Goal: Complete application form

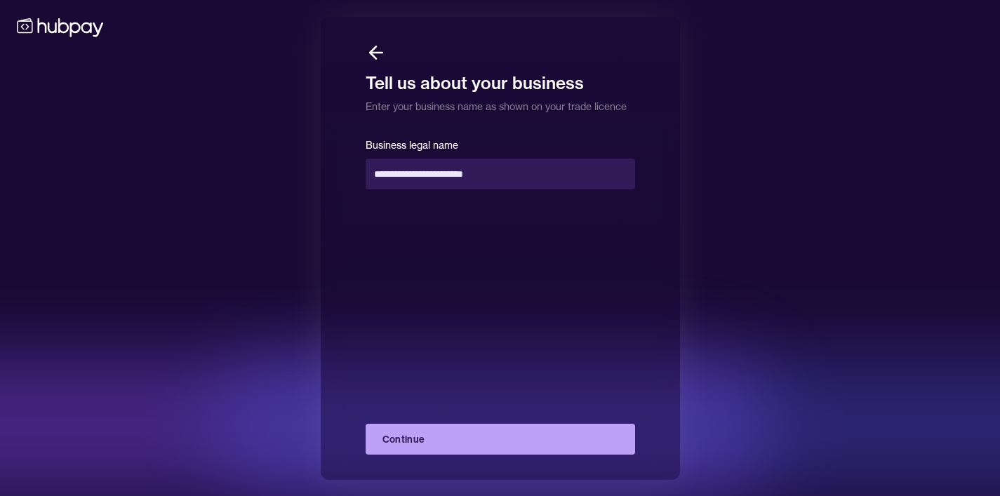
click at [431, 441] on button "Continue" at bounding box center [500, 439] width 269 height 31
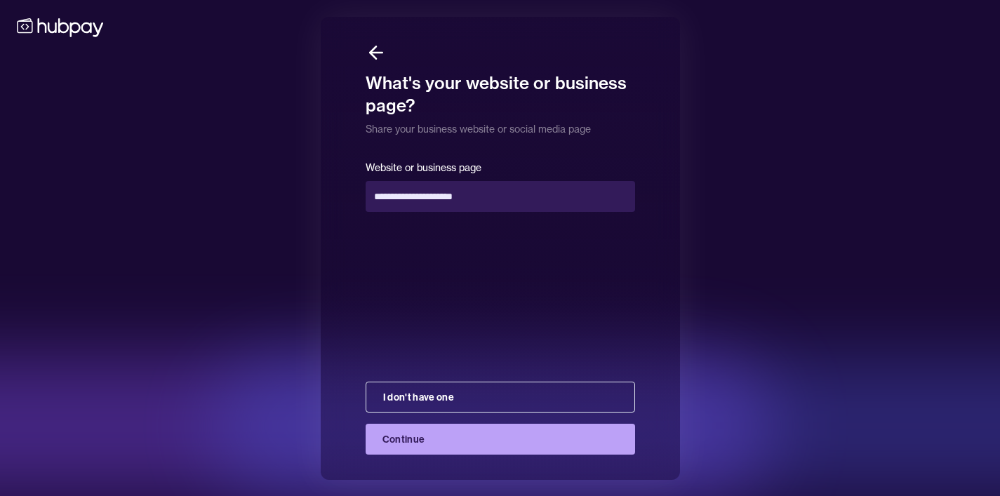
click at [434, 441] on button "Continue" at bounding box center [500, 439] width 269 height 31
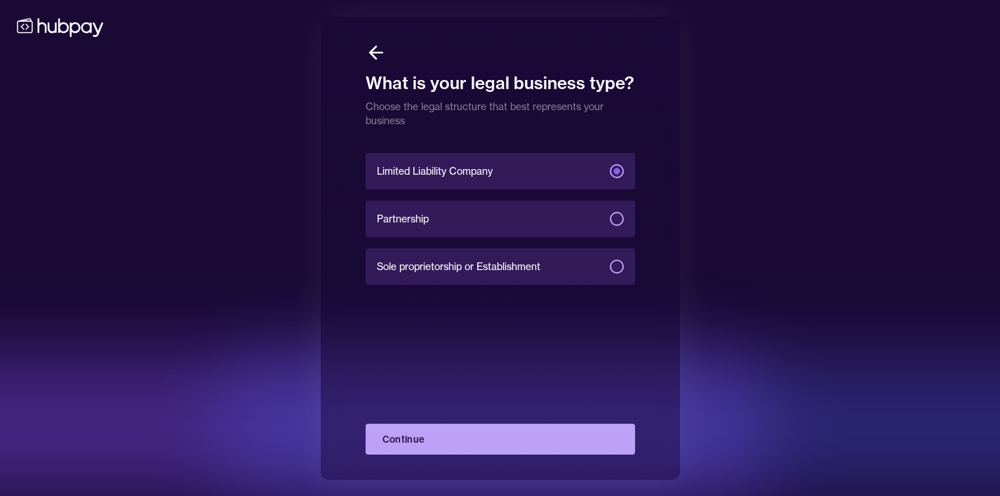
click at [434, 441] on button "Continue" at bounding box center [500, 439] width 269 height 31
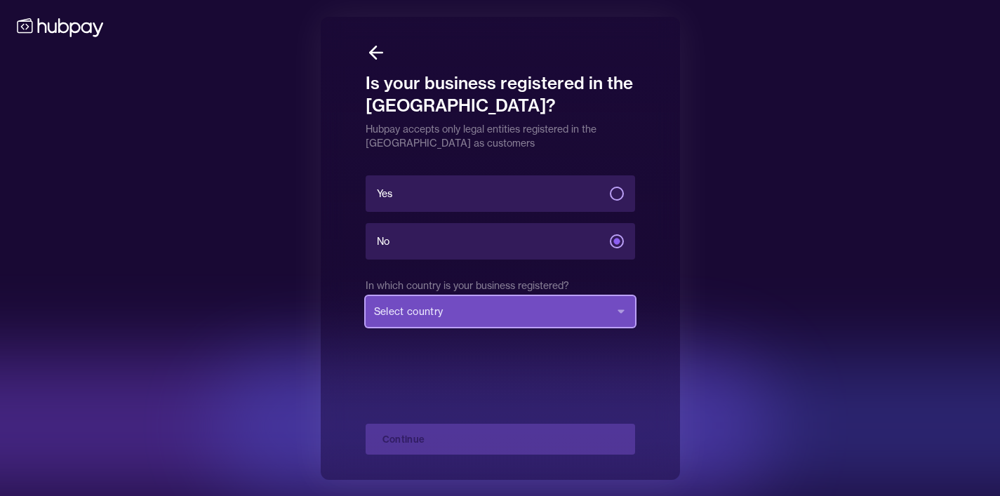
click at [466, 314] on button "Select country" at bounding box center [500, 311] width 269 height 31
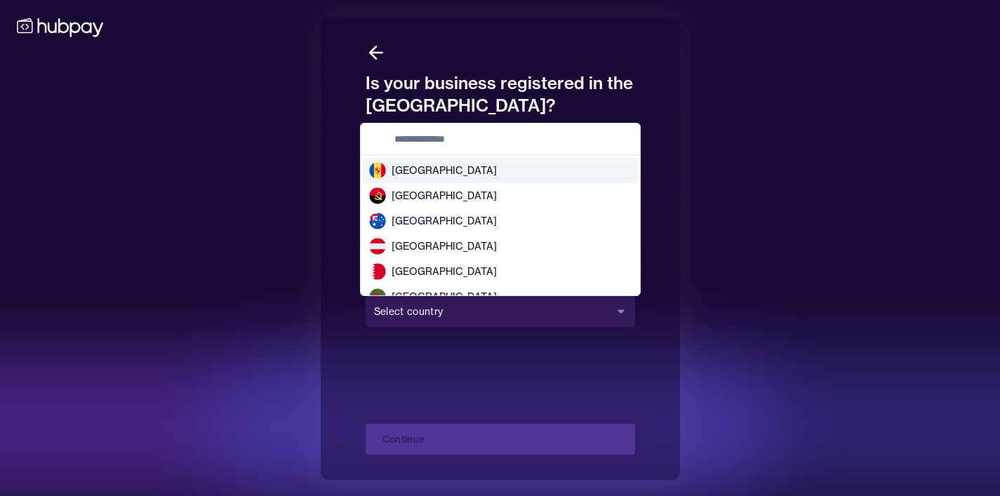
click at [412, 137] on input "text" at bounding box center [509, 138] width 246 height 31
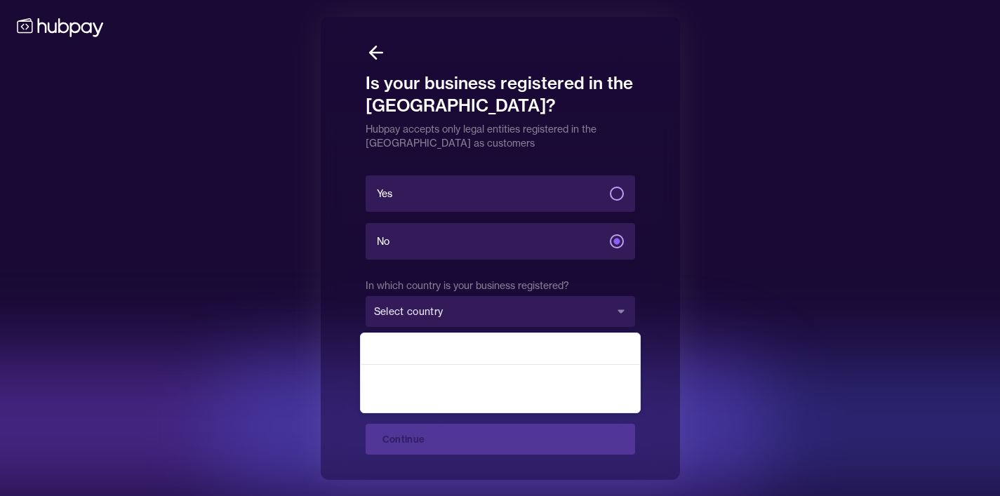
click at [448, 347] on input "*****" at bounding box center [509, 348] width 246 height 31
type input "*****"
click at [765, 385] on div at bounding box center [701, 426] width 982 height 140
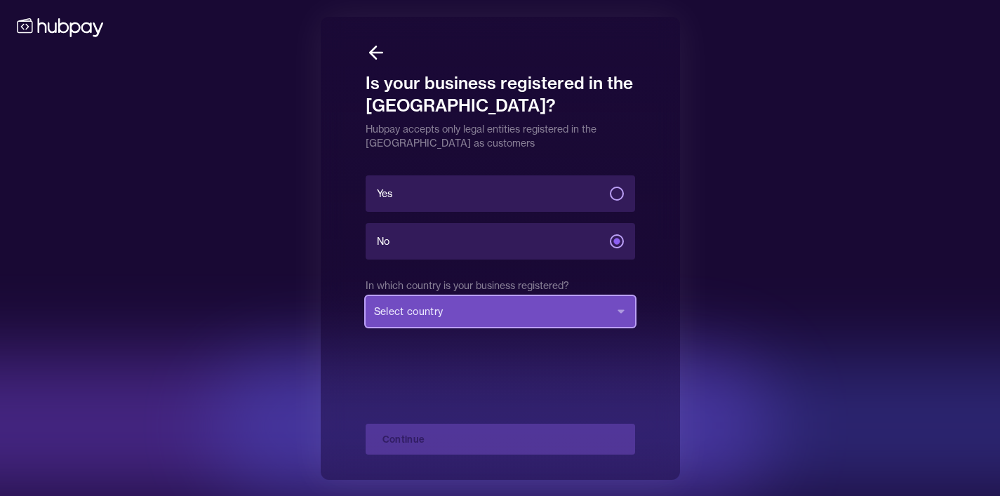
click at [619, 316] on button "Select country" at bounding box center [500, 311] width 269 height 31
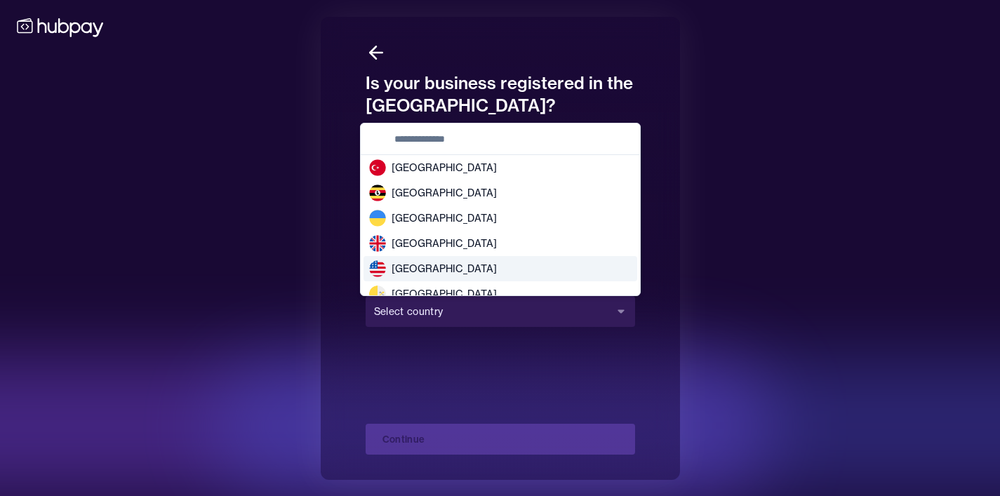
scroll to position [2843, 0]
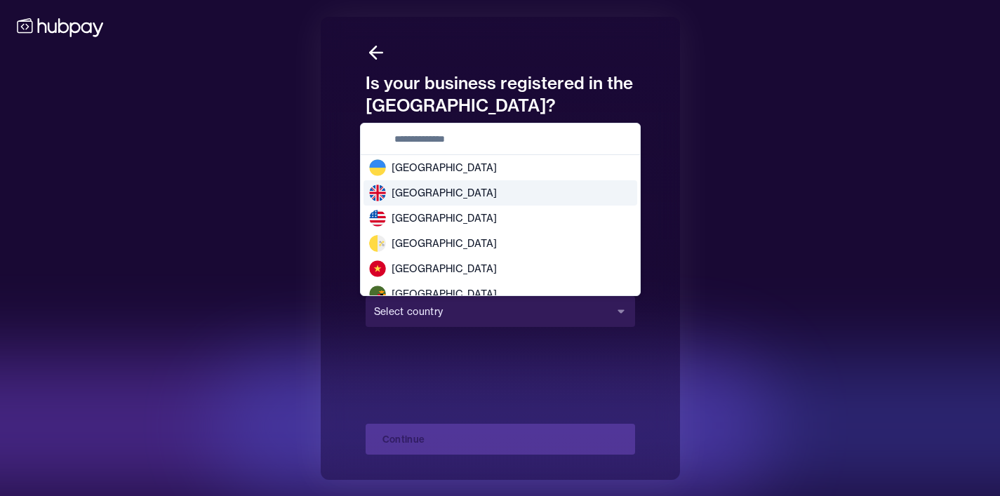
click at [440, 186] on span "[GEOGRAPHIC_DATA]" at bounding box center [443, 193] width 105 height 14
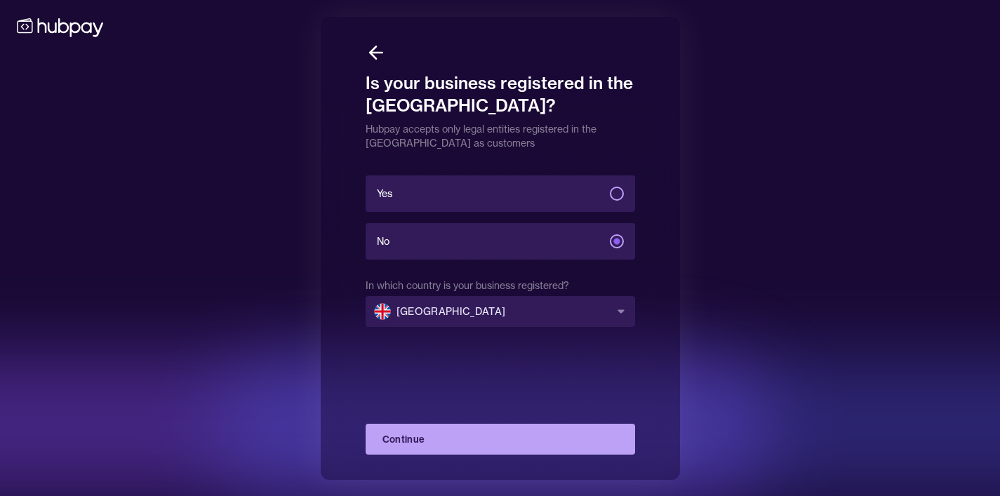
click at [493, 450] on button "Continue" at bounding box center [500, 439] width 269 height 31
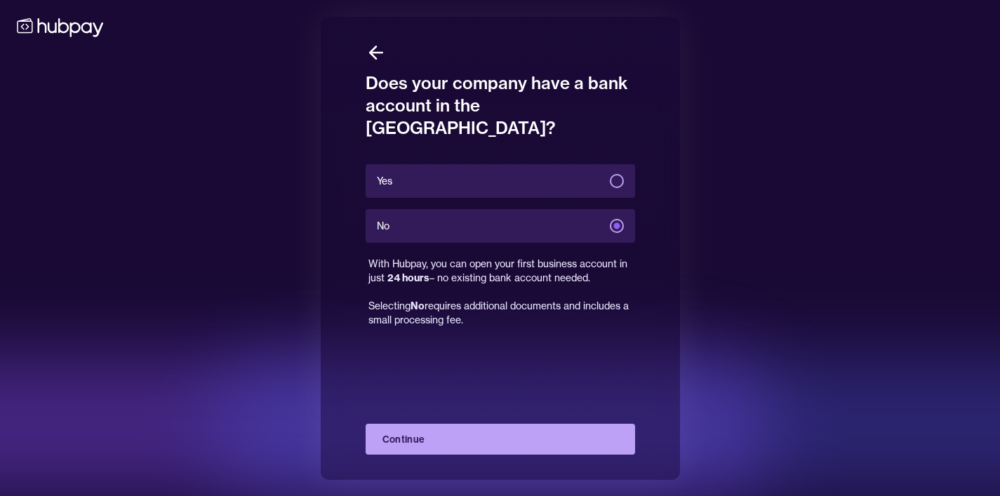
click at [502, 451] on button "Continue" at bounding box center [500, 439] width 269 height 31
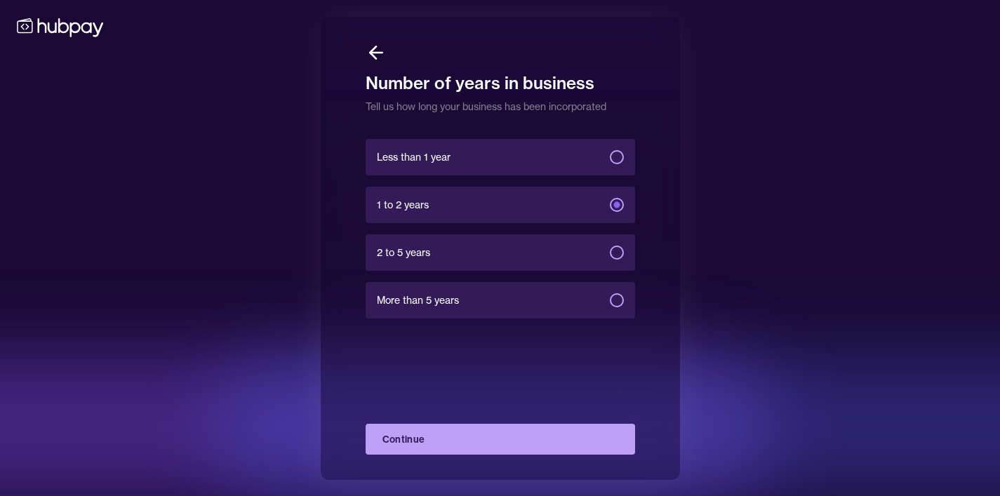
click at [621, 159] on button "Less than 1 year" at bounding box center [617, 157] width 14 height 14
click at [494, 445] on button "Continue" at bounding box center [500, 439] width 269 height 31
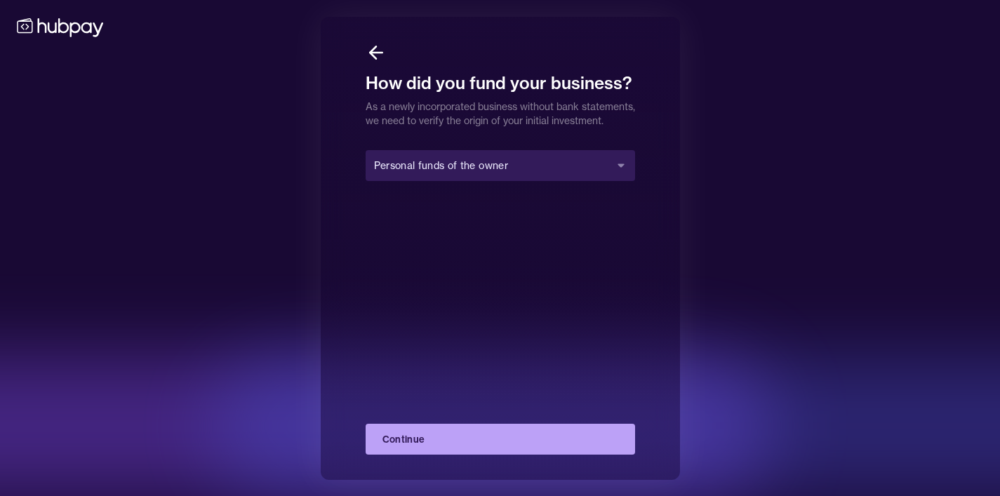
click at [494, 449] on button "Continue" at bounding box center [500, 439] width 269 height 31
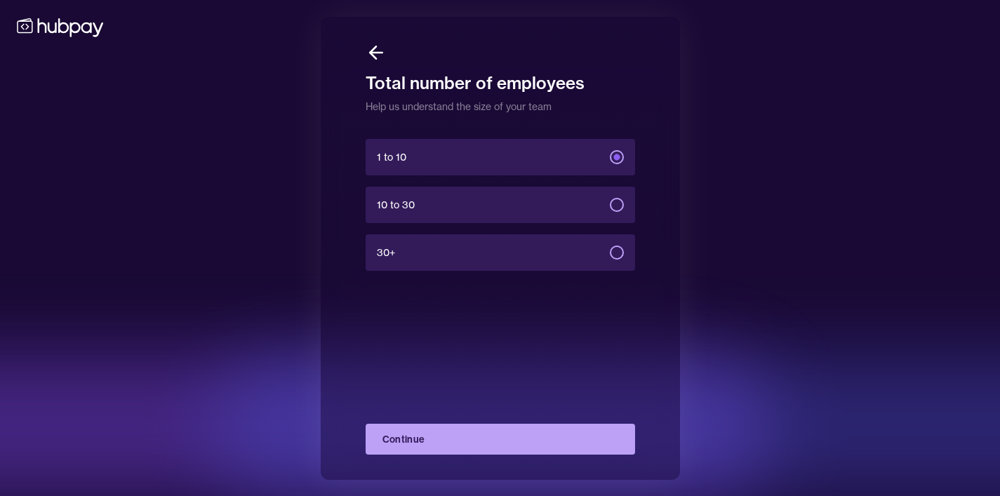
click at [494, 449] on button "Continue" at bounding box center [500, 439] width 269 height 31
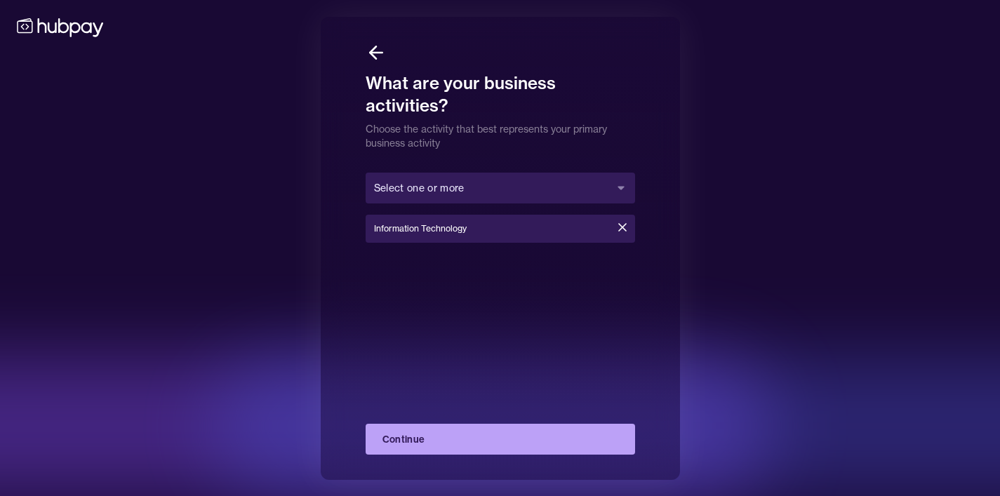
click at [494, 449] on button "Continue" at bounding box center [500, 439] width 269 height 31
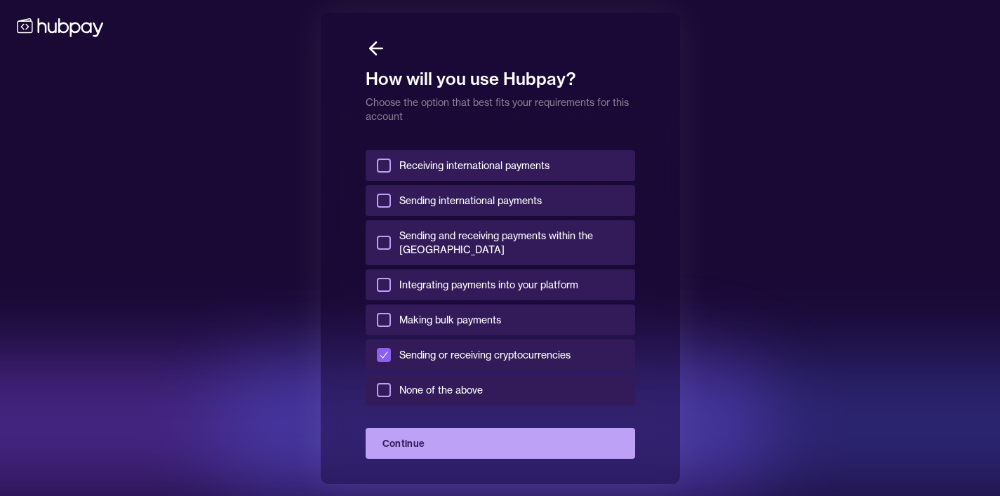
click at [383, 203] on button "Sending international payments" at bounding box center [384, 201] width 14 height 14
click at [383, 173] on button "Receiving international payments" at bounding box center [384, 166] width 14 height 14
click at [389, 349] on button "Sending or receiving cryptocurrencies" at bounding box center [384, 355] width 14 height 14
click at [494, 439] on button "Continue" at bounding box center [500, 443] width 269 height 31
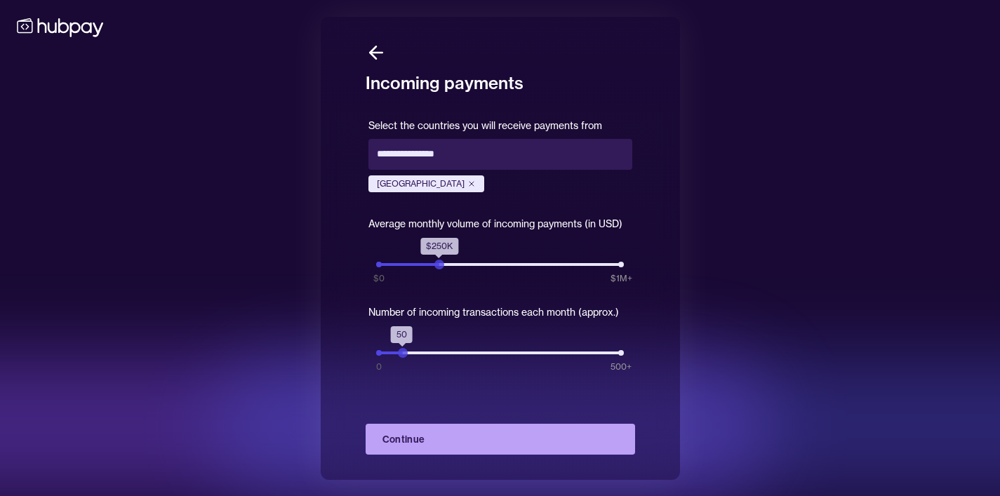
click at [490, 443] on button "Continue" at bounding box center [500, 439] width 269 height 31
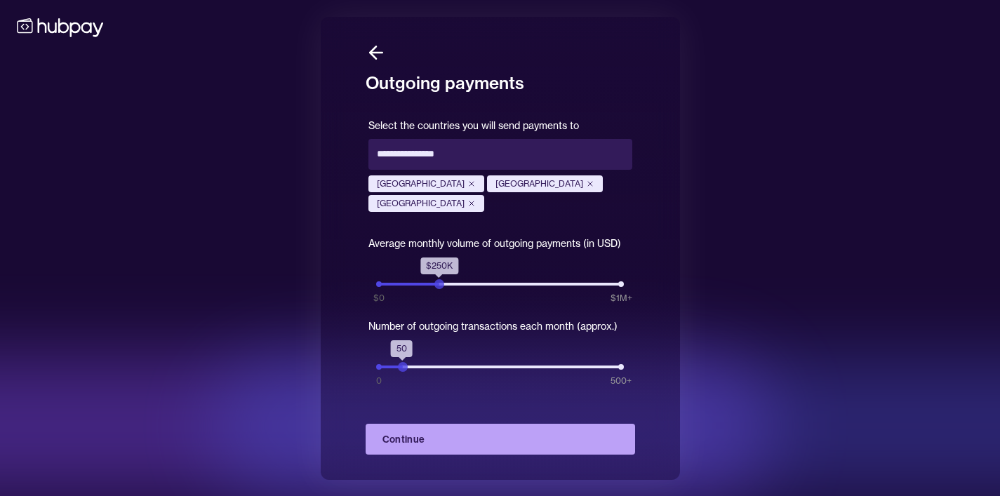
click at [490, 443] on button "Continue" at bounding box center [500, 439] width 269 height 31
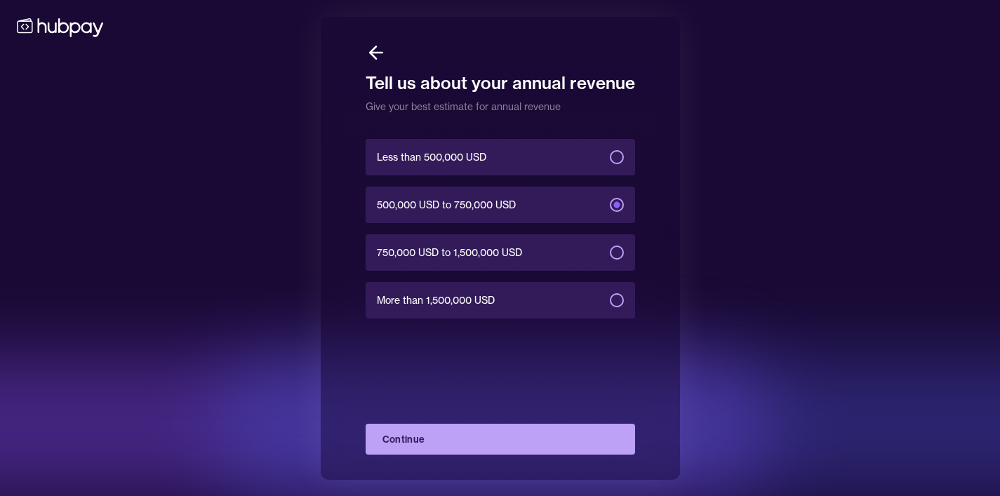
click at [490, 443] on button "Continue" at bounding box center [500, 439] width 269 height 31
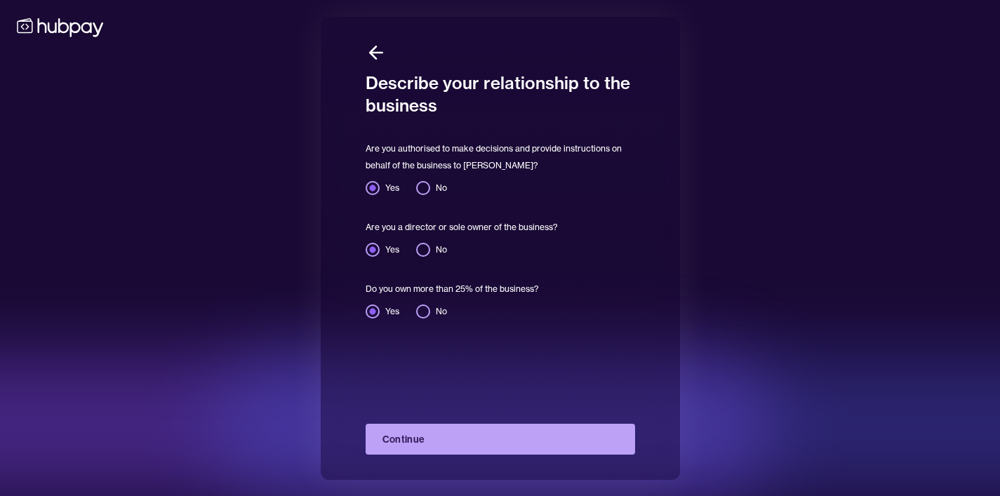
click at [490, 443] on button "Continue" at bounding box center [500, 439] width 269 height 31
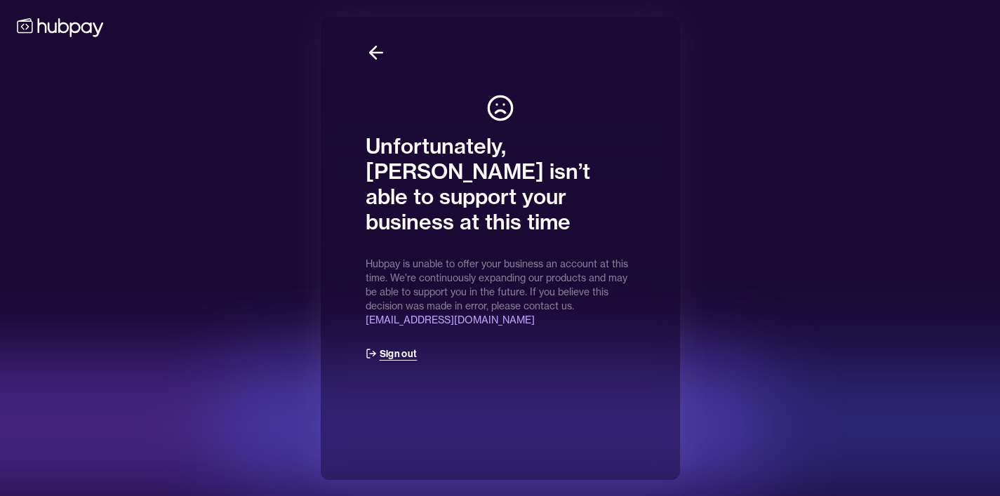
click at [401, 338] on button "Sign out" at bounding box center [392, 353] width 52 height 31
